Goal: Task Accomplishment & Management: Manage account settings

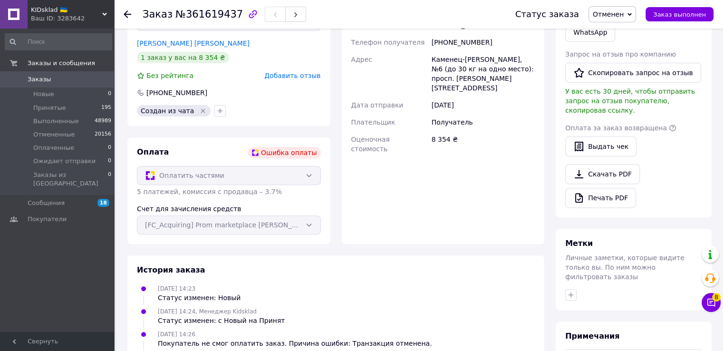
scroll to position [373, 0]
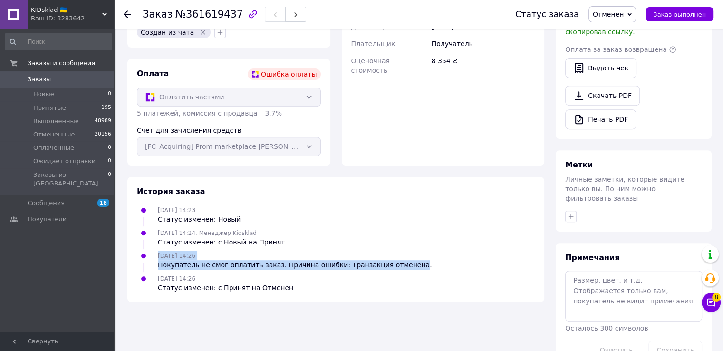
drag, startPoint x: 391, startPoint y: 249, endPoint x: 141, endPoint y: 240, distance: 250.8
click at [141, 251] on div "12.09.2025 14:26 Покупатель не смог оплатить заказ. Причина ошибки: Транзакция …" at bounding box center [336, 260] width 406 height 19
copy div "12.09.2025 14:26 Покупатель не смог оплатить заказ. Причина ошибки: Транзакция …"
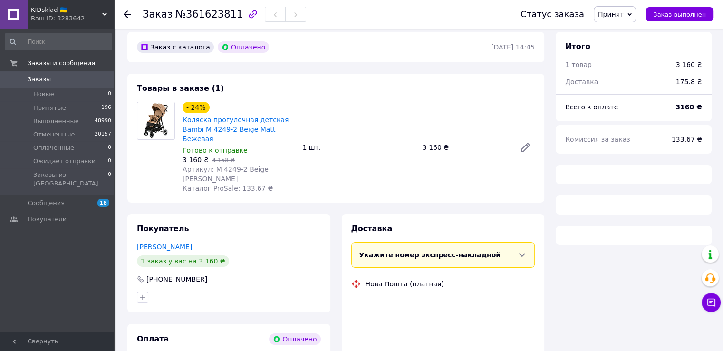
scroll to position [92, 0]
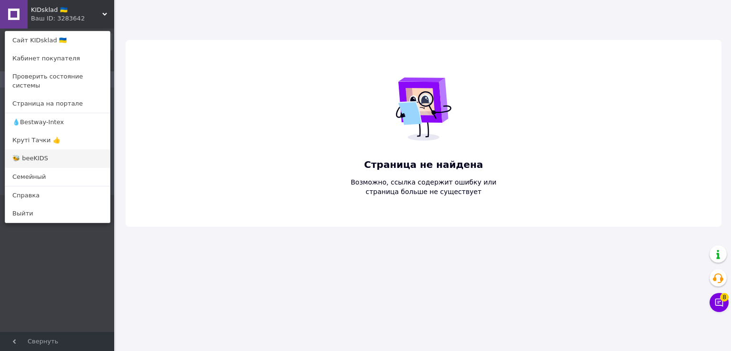
click at [44, 149] on link "🐝 beeKIDS" at bounding box center [57, 158] width 105 height 18
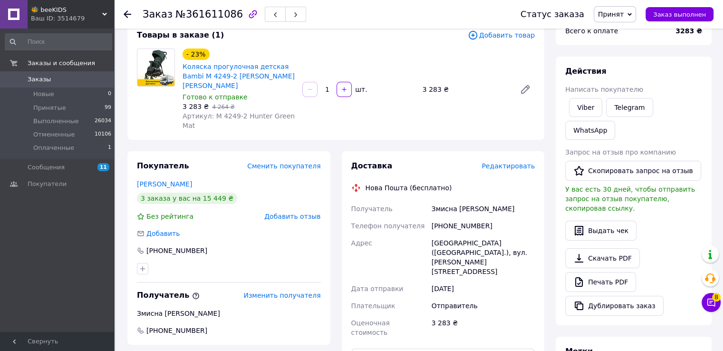
scroll to position [143, 0]
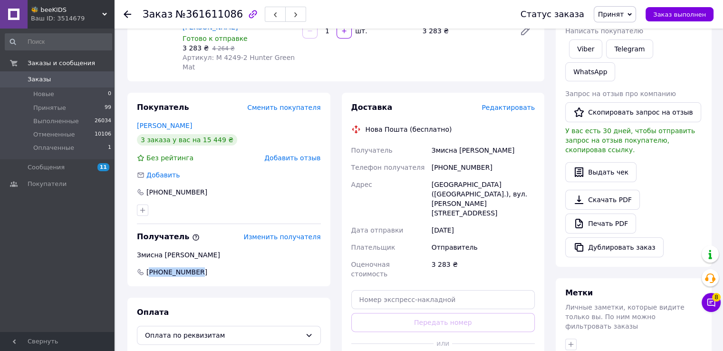
drag, startPoint x: 202, startPoint y: 257, endPoint x: 150, endPoint y: 257, distance: 51.4
click at [150, 267] on span "+380968542138" at bounding box center [229, 272] width 186 height 10
copy span "380968542138"
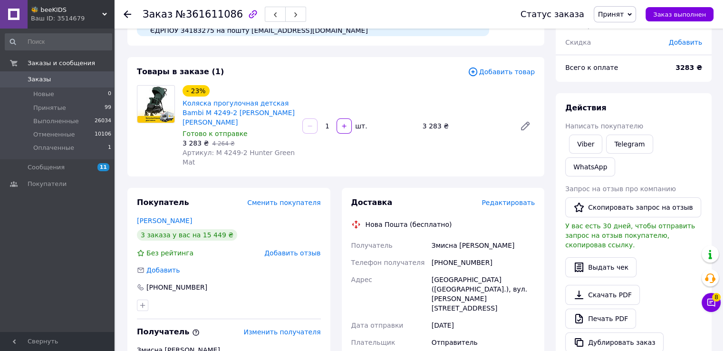
scroll to position [0, 0]
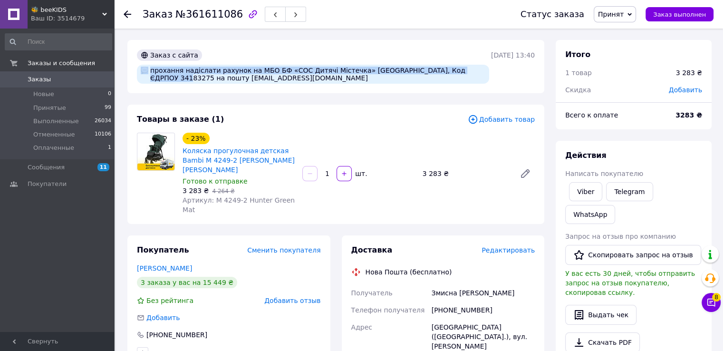
drag, startPoint x: 457, startPoint y: 71, endPoint x: 479, endPoint y: 73, distance: 22.4
click at [479, 73] on div "прохання надіслати рахунок на МБО БФ «СОС Дитячі Містечка» Україна, Код ЄДРПОУ …" at bounding box center [313, 74] width 352 height 19
click at [461, 80] on div "прохання надіслати рахунок на МБО БФ «СОС Дитячі Містечка» Україна, Код ЄДРПОУ …" at bounding box center [313, 74] width 352 height 19
drag, startPoint x: 244, startPoint y: 79, endPoint x: 143, endPoint y: 78, distance: 100.4
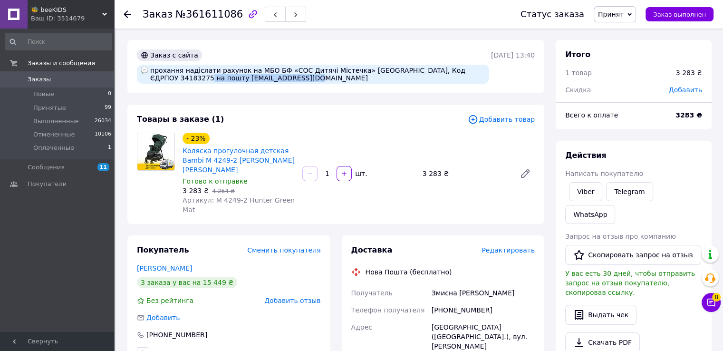
click at [143, 78] on div "прохання надіслати рахунок на МБО БФ «СОС Дитячі Містечка» Україна, Код ЄДРПОУ …" at bounding box center [313, 74] width 352 height 19
click at [236, 81] on div "прохання надіслати рахунок на МБО БФ «СОС Дитячі Містечка» Україна, Код ЄДРПОУ …" at bounding box center [313, 74] width 352 height 19
drag, startPoint x: 243, startPoint y: 82, endPoint x: 153, endPoint y: 79, distance: 89.9
click at [150, 80] on div "прохання надіслати рахунок на МБО БФ «СОС Дитячі Містечка» Україна, Код ЄДРПОУ …" at bounding box center [313, 74] width 352 height 19
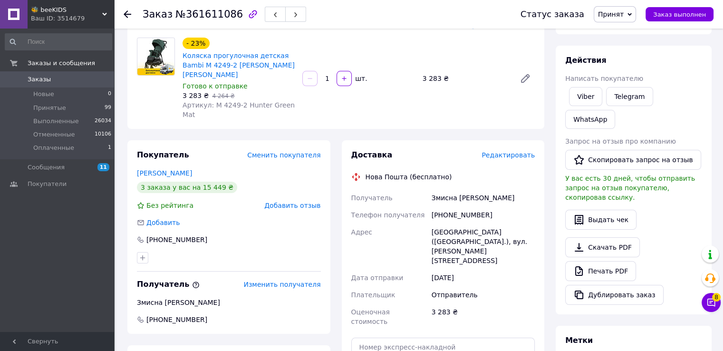
scroll to position [143, 0]
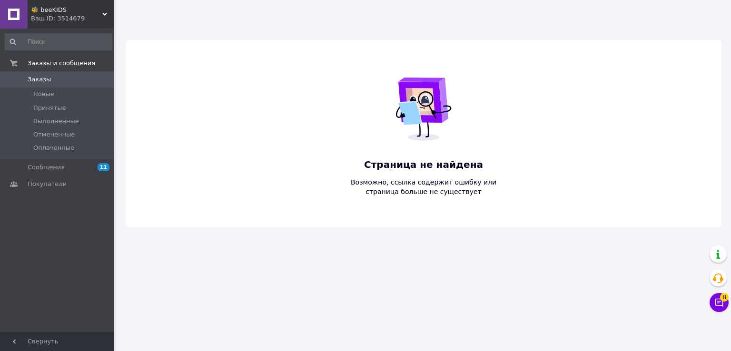
click at [45, 14] on div "Ваш ID: 3514679" at bounding box center [72, 18] width 83 height 9
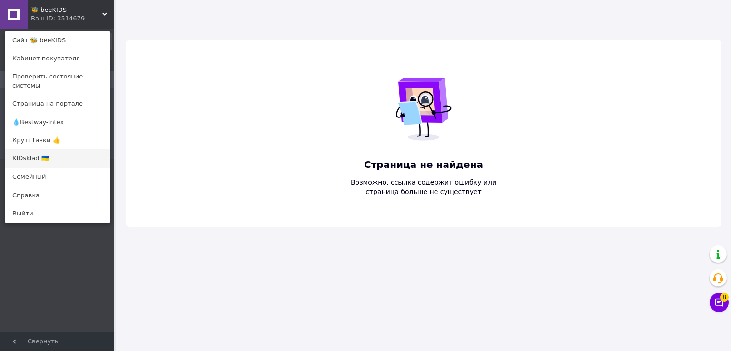
click at [43, 151] on link "KIDsklad 🇺🇦" at bounding box center [57, 158] width 105 height 18
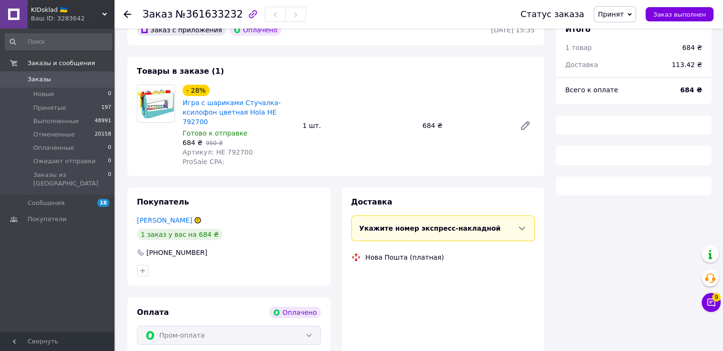
scroll to position [92, 0]
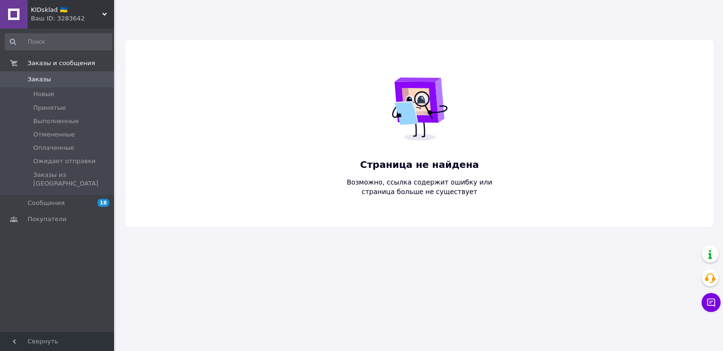
click at [57, 14] on div "Ваш ID: 3283642" at bounding box center [72, 18] width 83 height 9
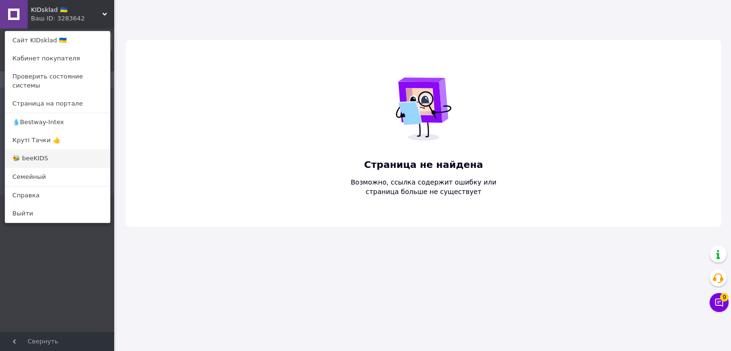
click at [37, 149] on link "🐝 beeKIDS" at bounding box center [57, 158] width 105 height 18
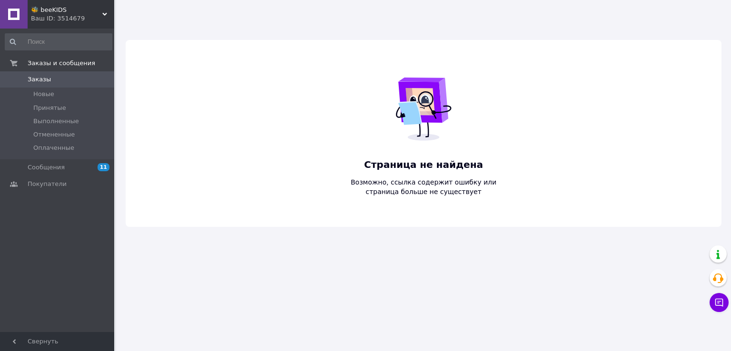
click at [67, 12] on span "🐝 beeKIDS" at bounding box center [66, 10] width 71 height 9
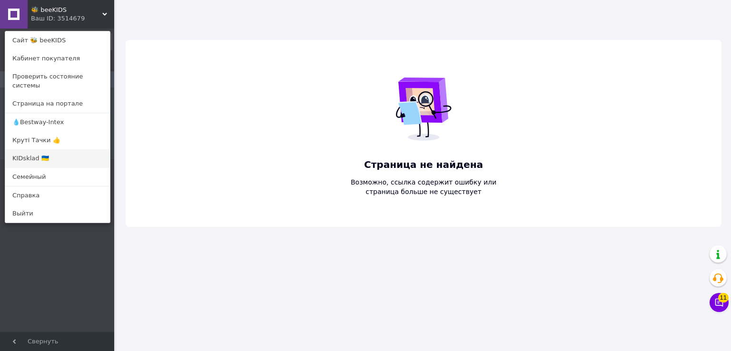
click at [34, 149] on link "KIDsklad 🇺🇦" at bounding box center [57, 158] width 105 height 18
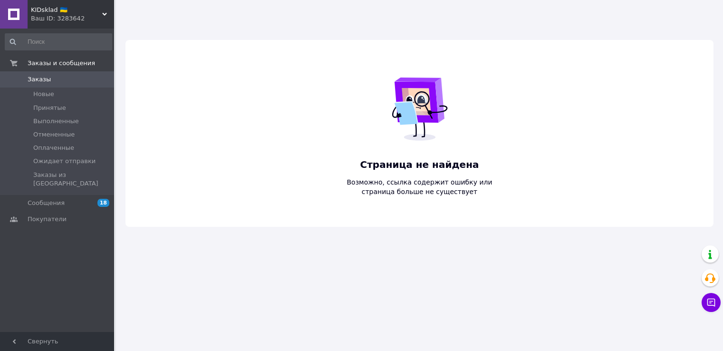
click at [49, 12] on span "KIDsklad 🇺🇦" at bounding box center [66, 10] width 71 height 9
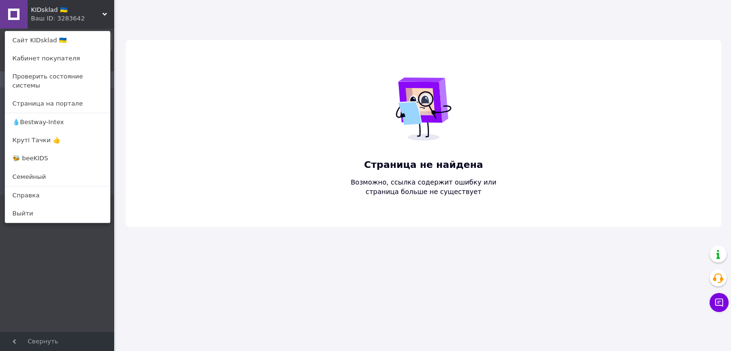
click at [40, 154] on link "🐝 beeKIDS" at bounding box center [57, 158] width 105 height 18
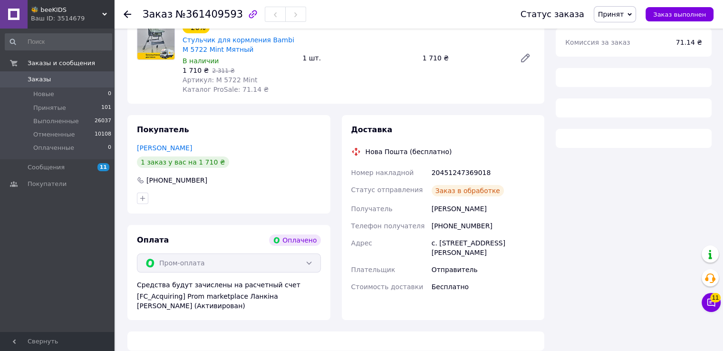
scroll to position [130, 0]
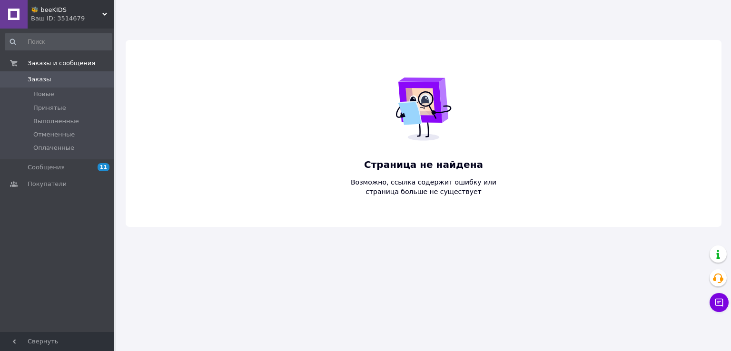
click at [74, 19] on div "Ваш ID: 3514679" at bounding box center [72, 18] width 83 height 9
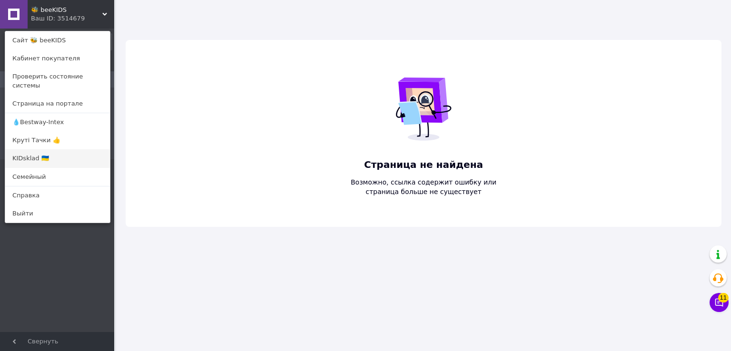
click at [28, 149] on link "KIDsklad 🇺🇦" at bounding box center [57, 158] width 105 height 18
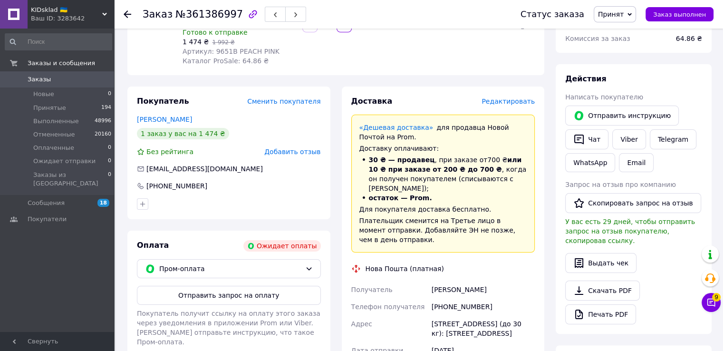
scroll to position [143, 0]
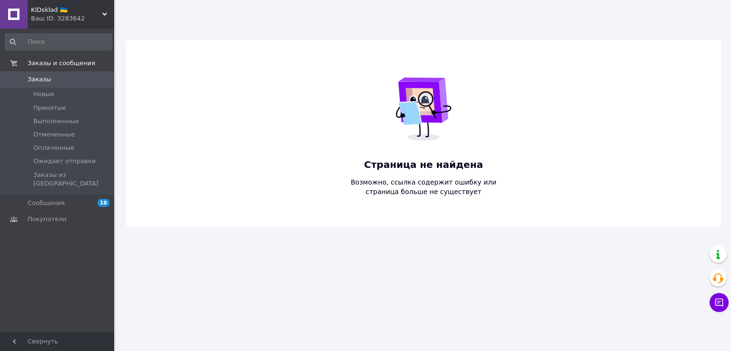
click at [53, 12] on span "KIDsklad 🇺🇦" at bounding box center [66, 10] width 71 height 9
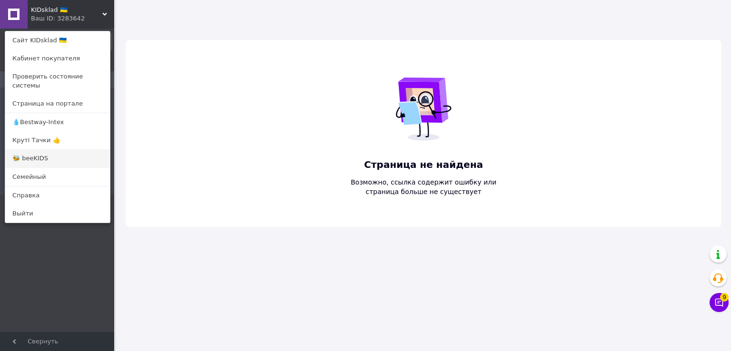
click at [20, 149] on link "🐝 beeKIDS" at bounding box center [57, 158] width 105 height 18
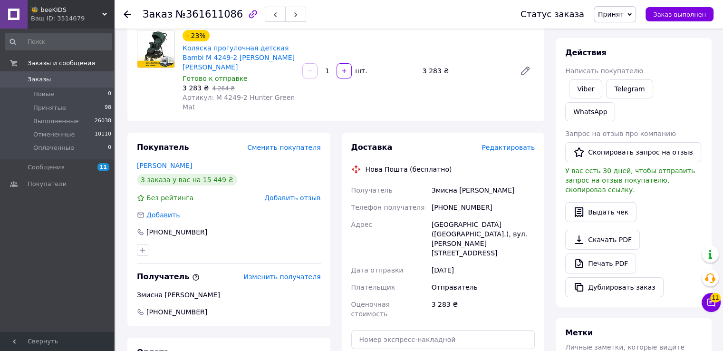
scroll to position [19, 0]
